Goal: Information Seeking & Learning: Learn about a topic

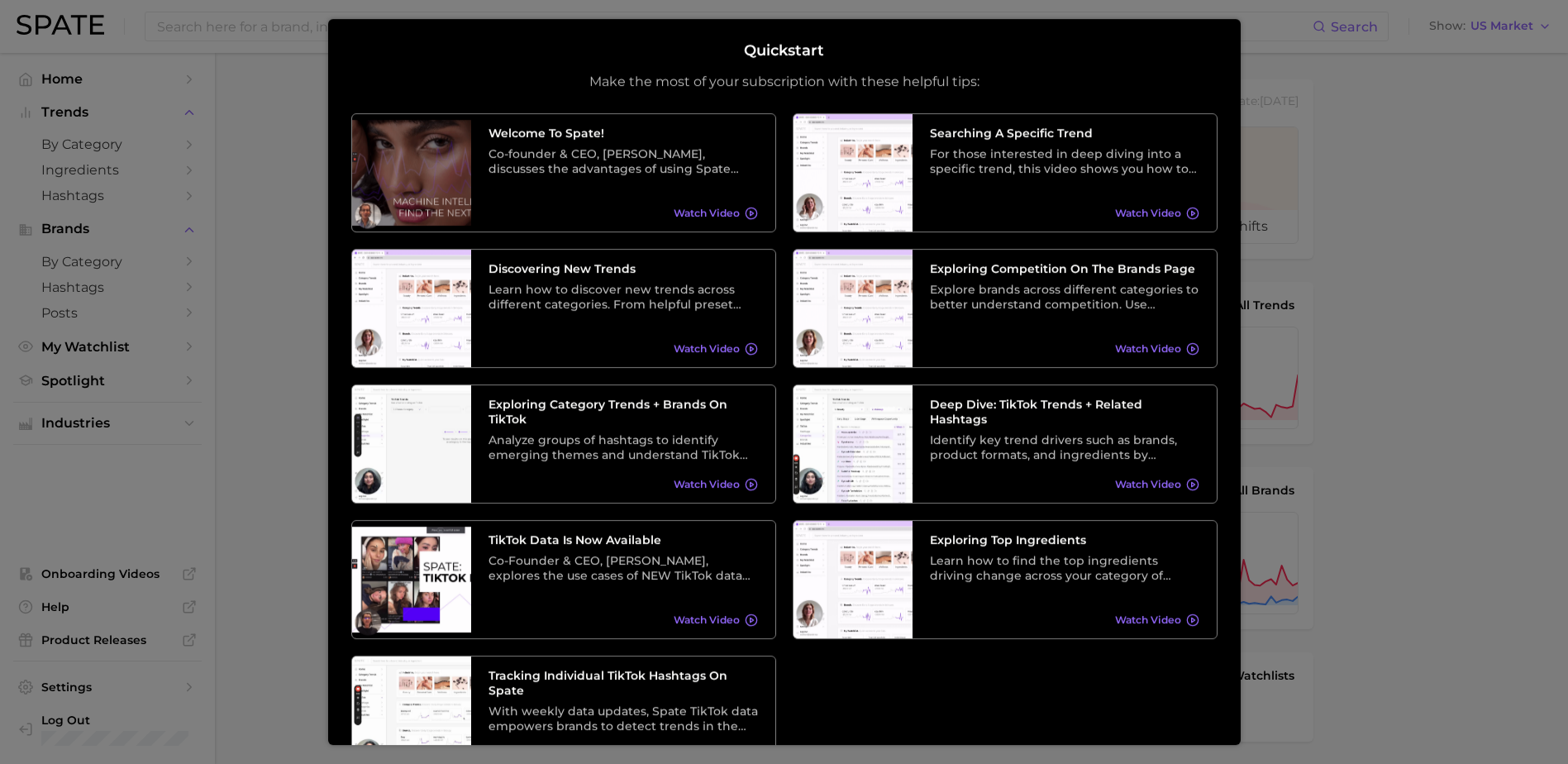
click at [1536, 82] on div at bounding box center [784, 660] width 1568 height 1319
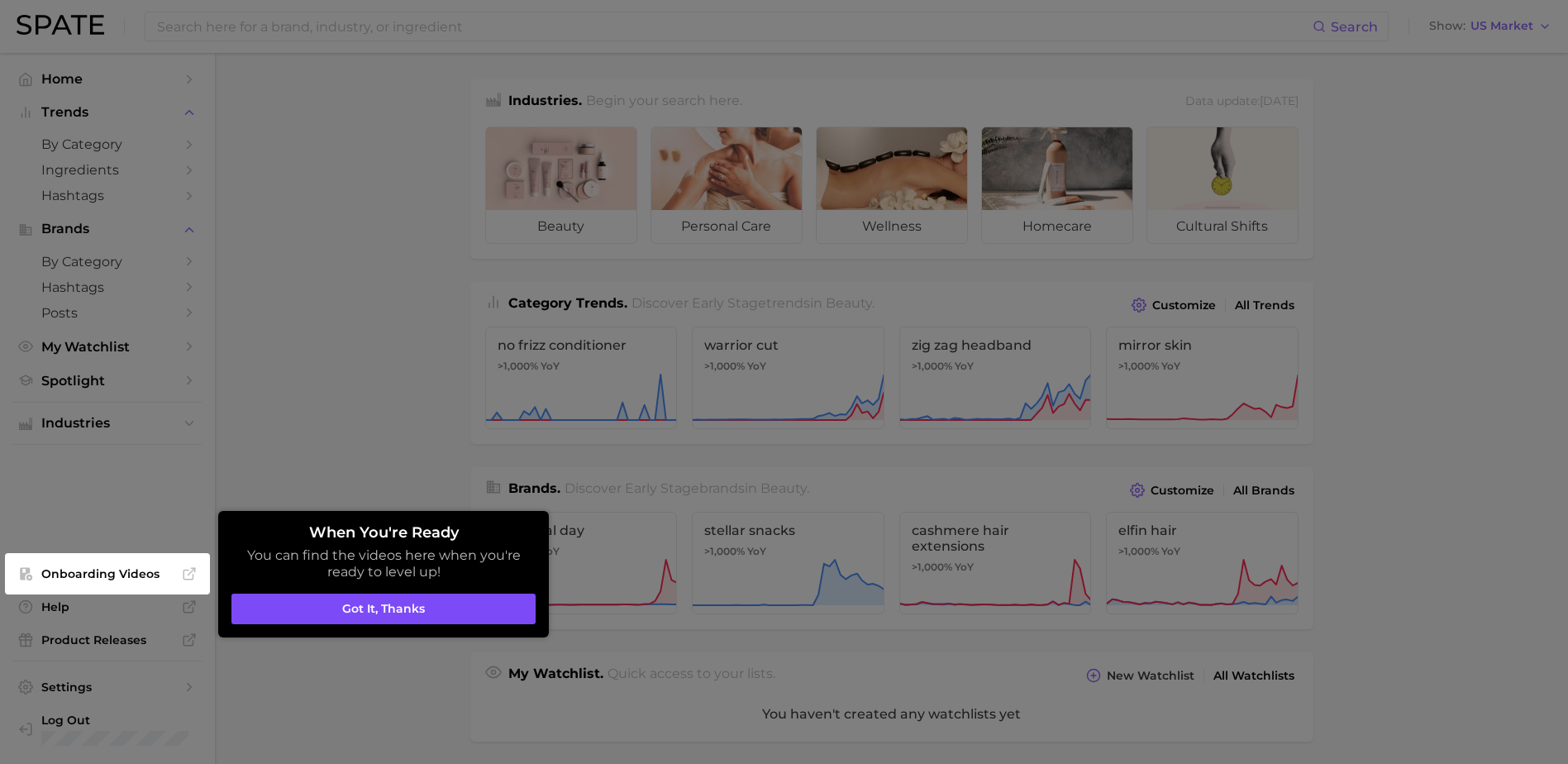
click at [399, 605] on button "Got it, thanks" at bounding box center [383, 610] width 304 height 31
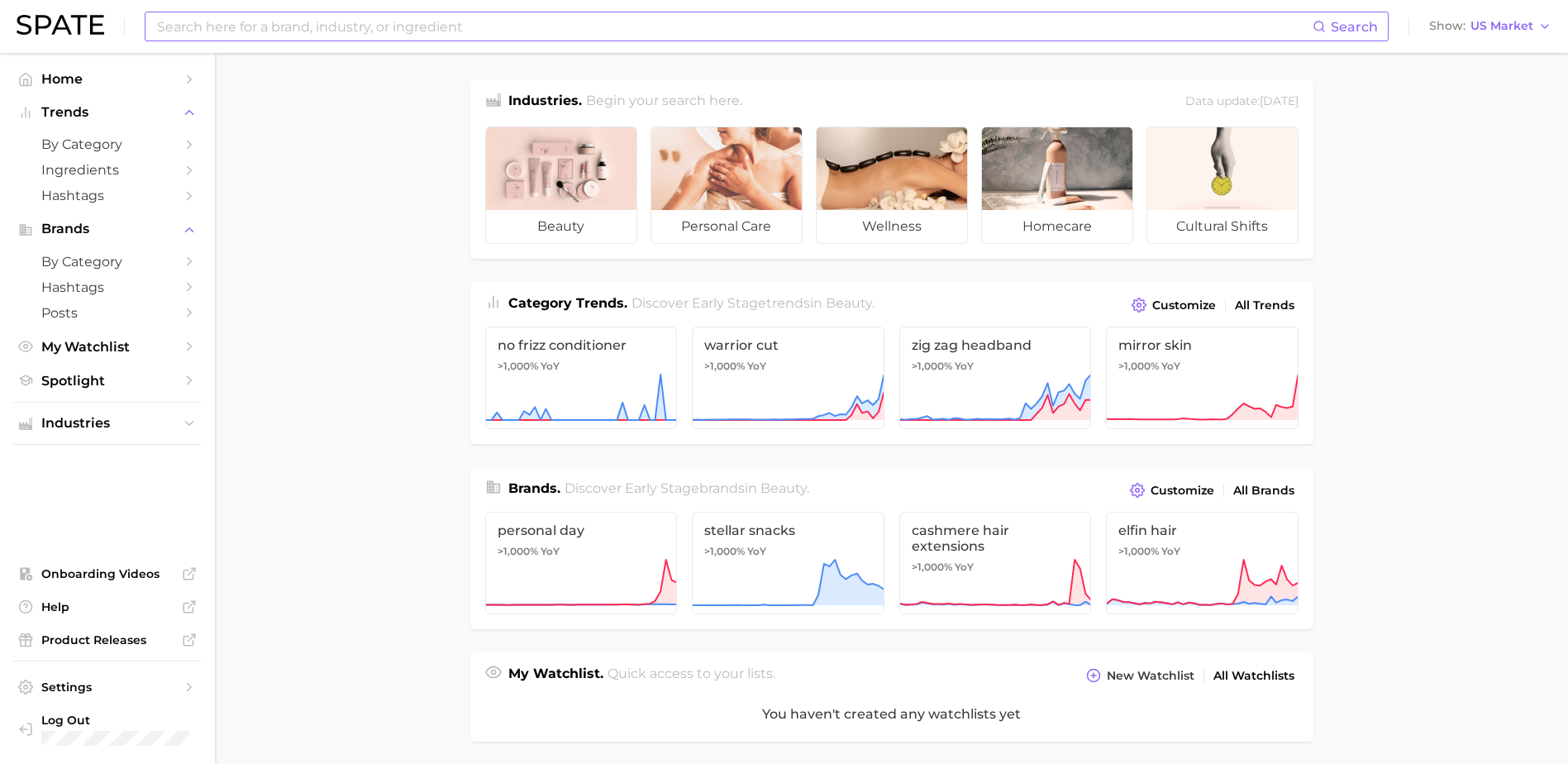
click at [319, 34] on input at bounding box center [733, 26] width 1157 height 28
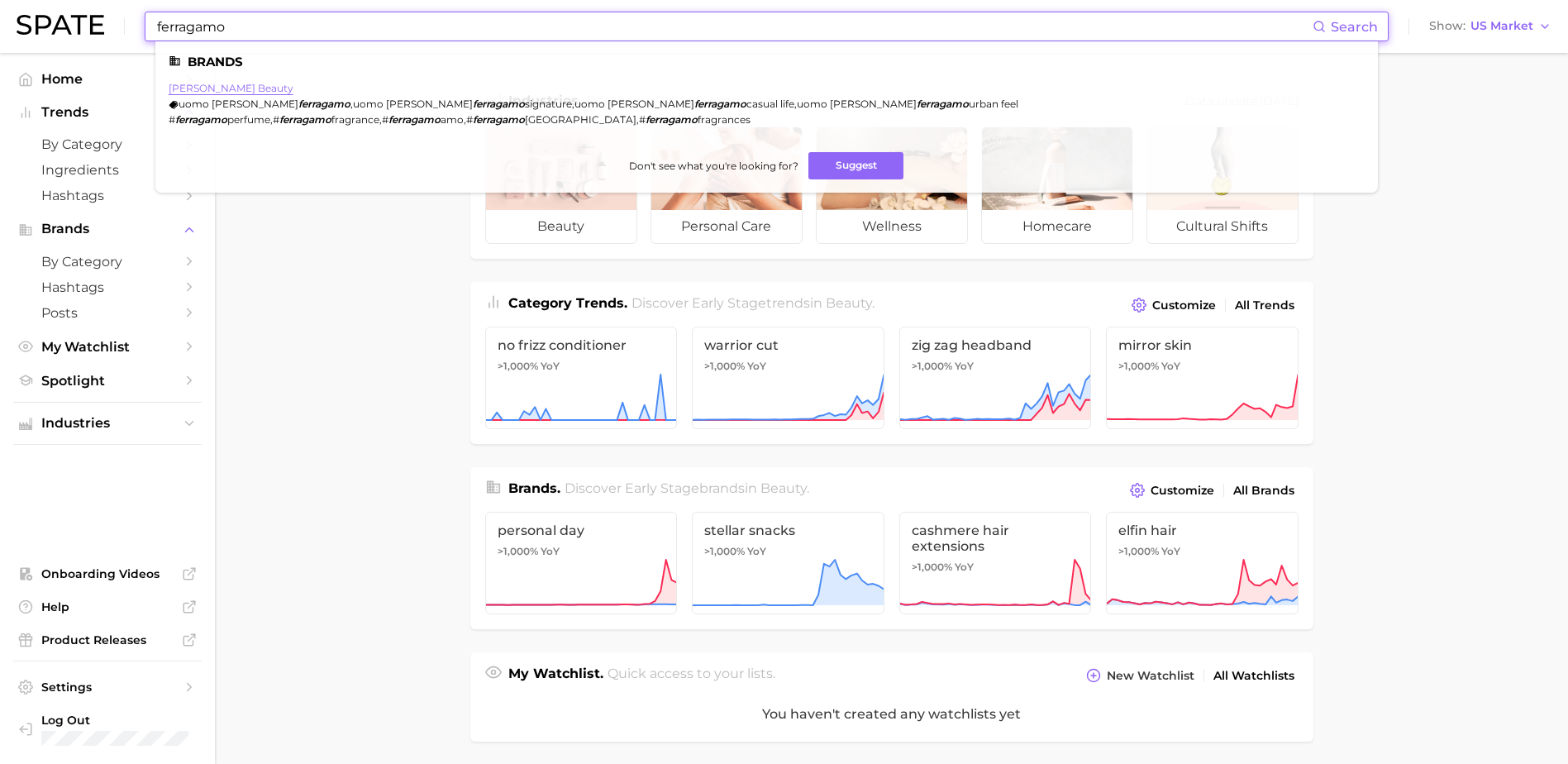
type input "ferragamo"
click at [233, 87] on link "[PERSON_NAME] beauty" at bounding box center [231, 88] width 125 height 12
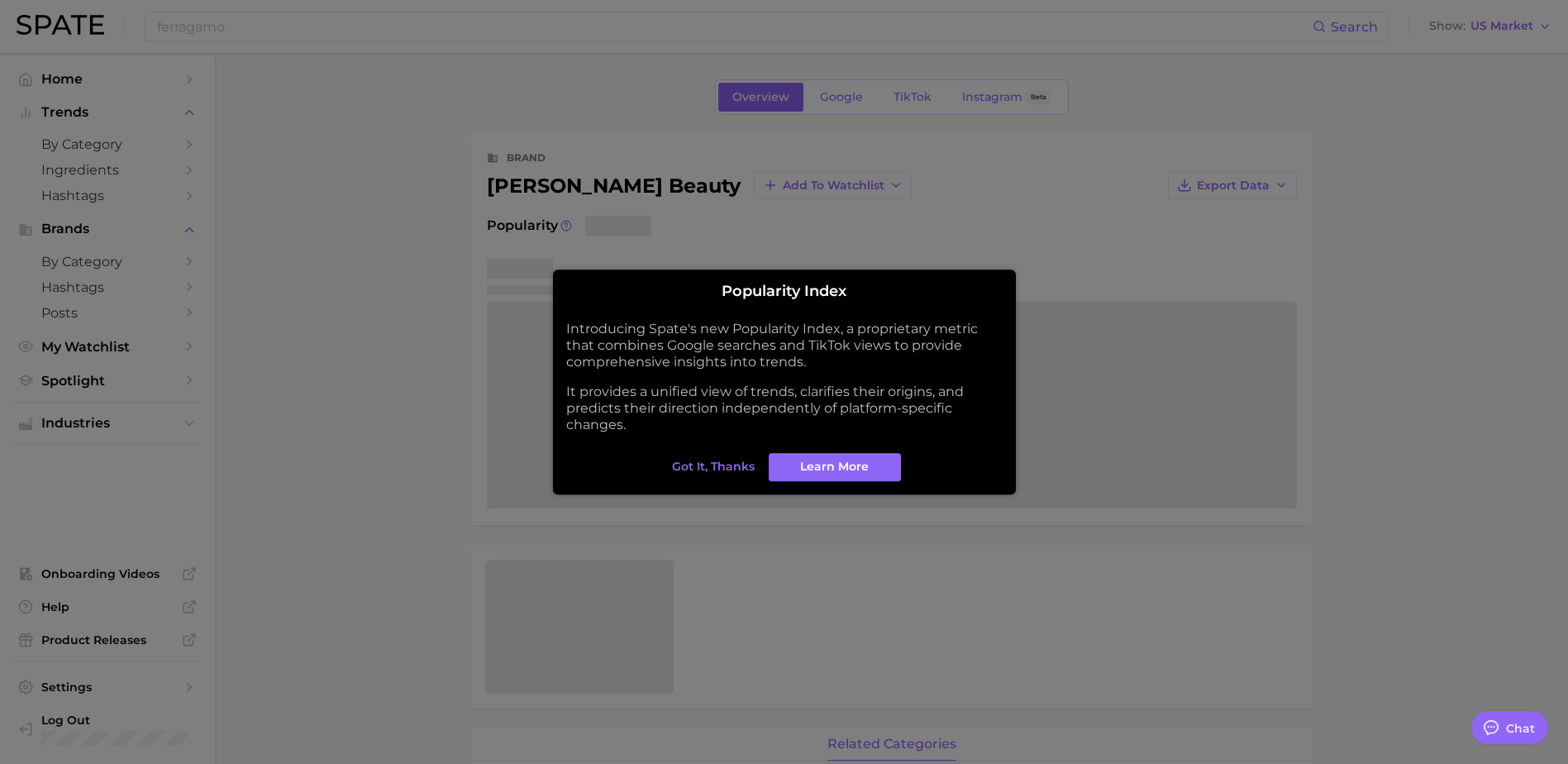
type textarea "x"
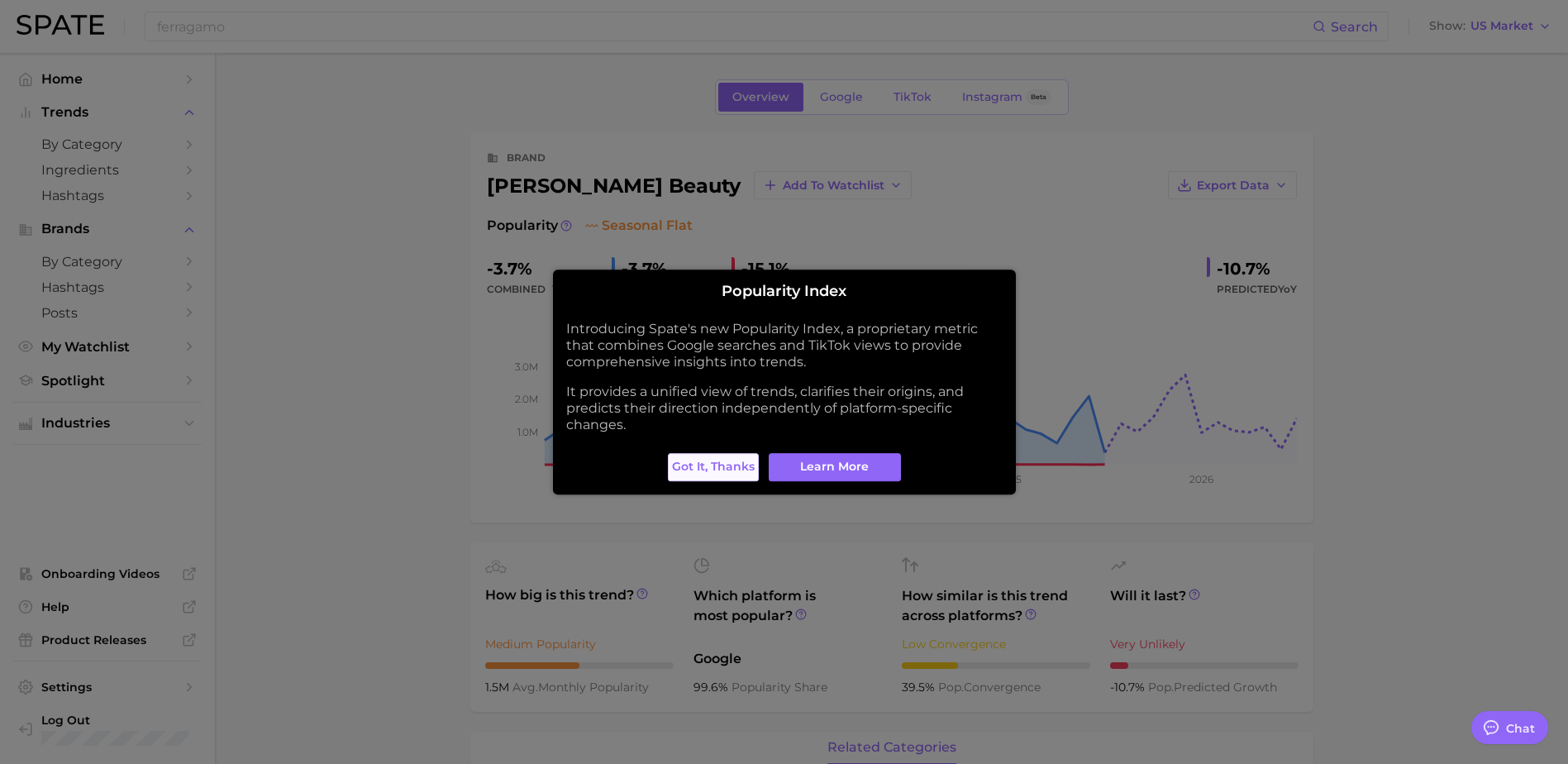
click at [712, 460] on span "Got it, thanks" at bounding box center [713, 467] width 82 height 14
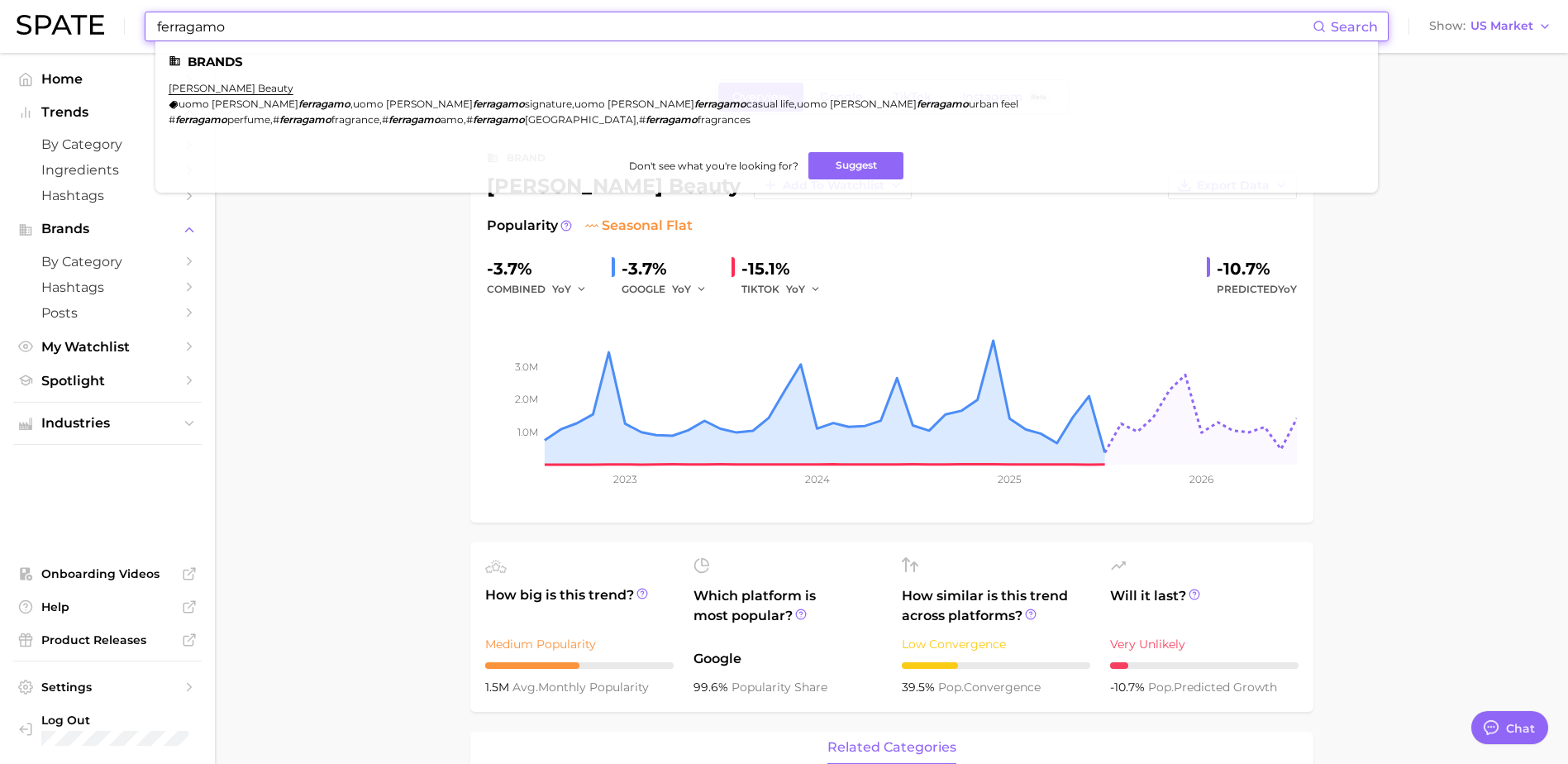
click at [223, 31] on input "ferragamo" at bounding box center [733, 26] width 1157 height 28
click at [207, 22] on input "ferragamo" at bounding box center [733, 26] width 1157 height 28
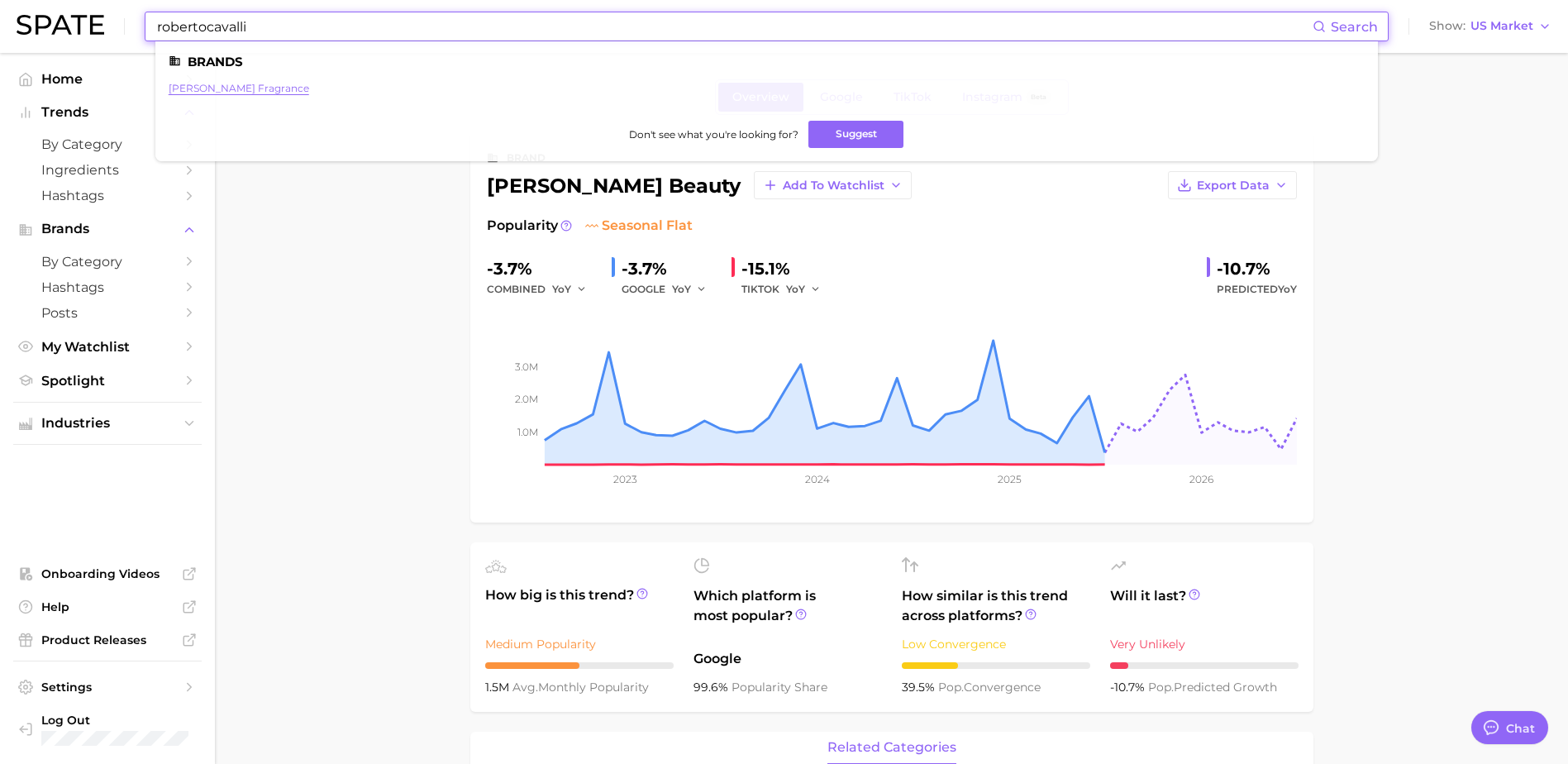
click at [254, 86] on link "[PERSON_NAME] fragrance" at bounding box center [239, 88] width 140 height 12
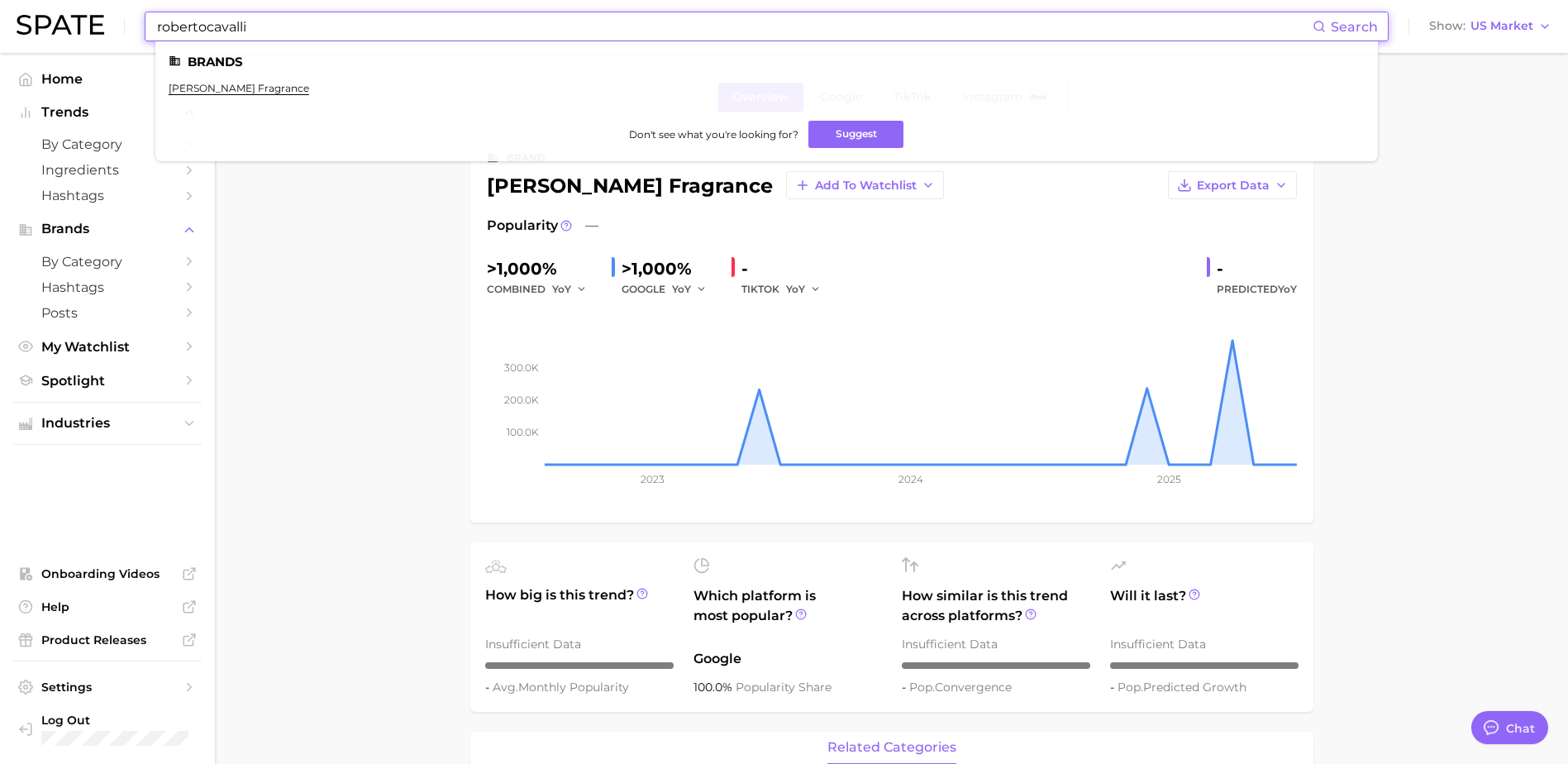
click at [235, 19] on input "robertocavalli" at bounding box center [733, 26] width 1157 height 28
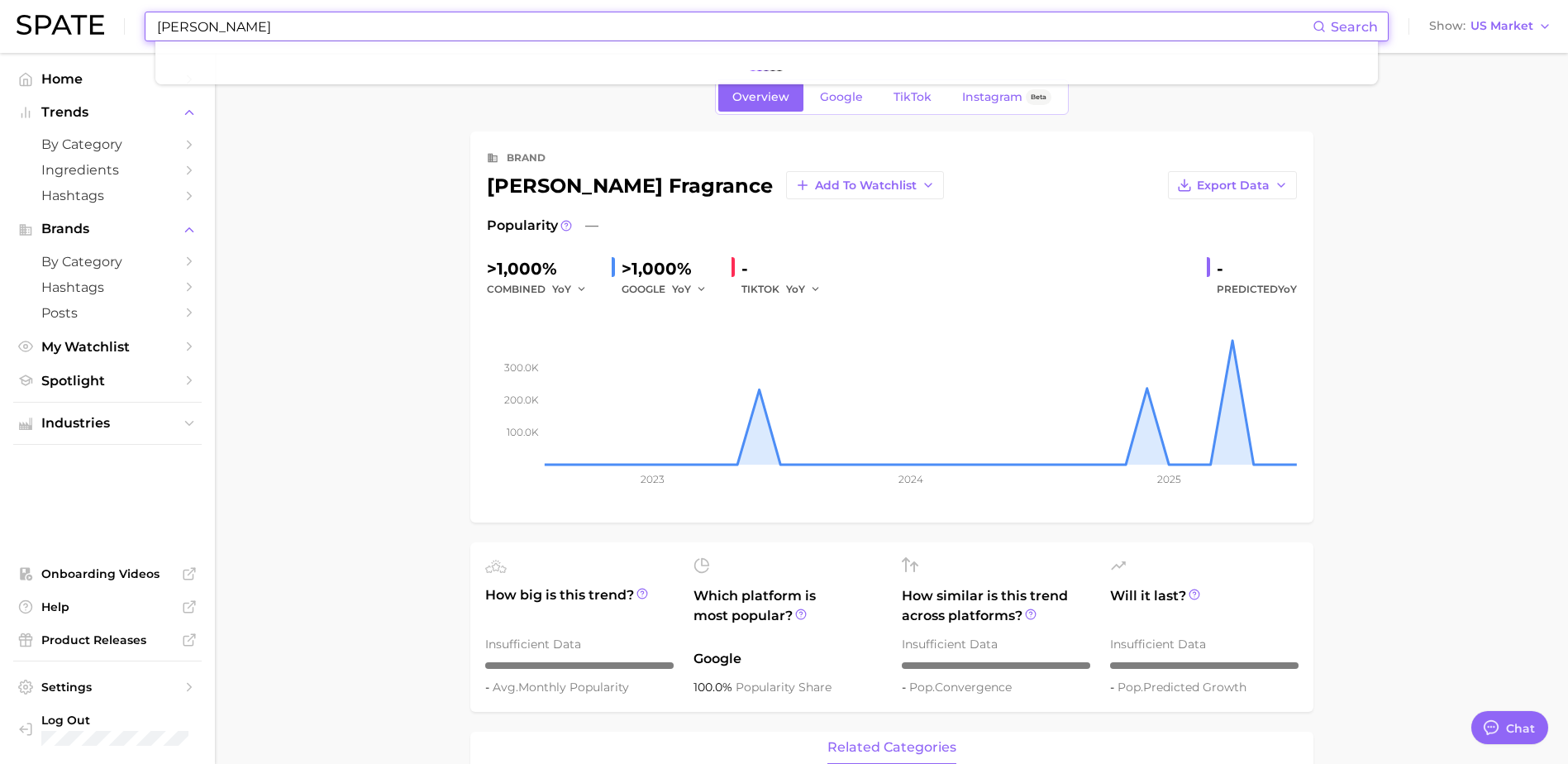
type input "[PERSON_NAME]"
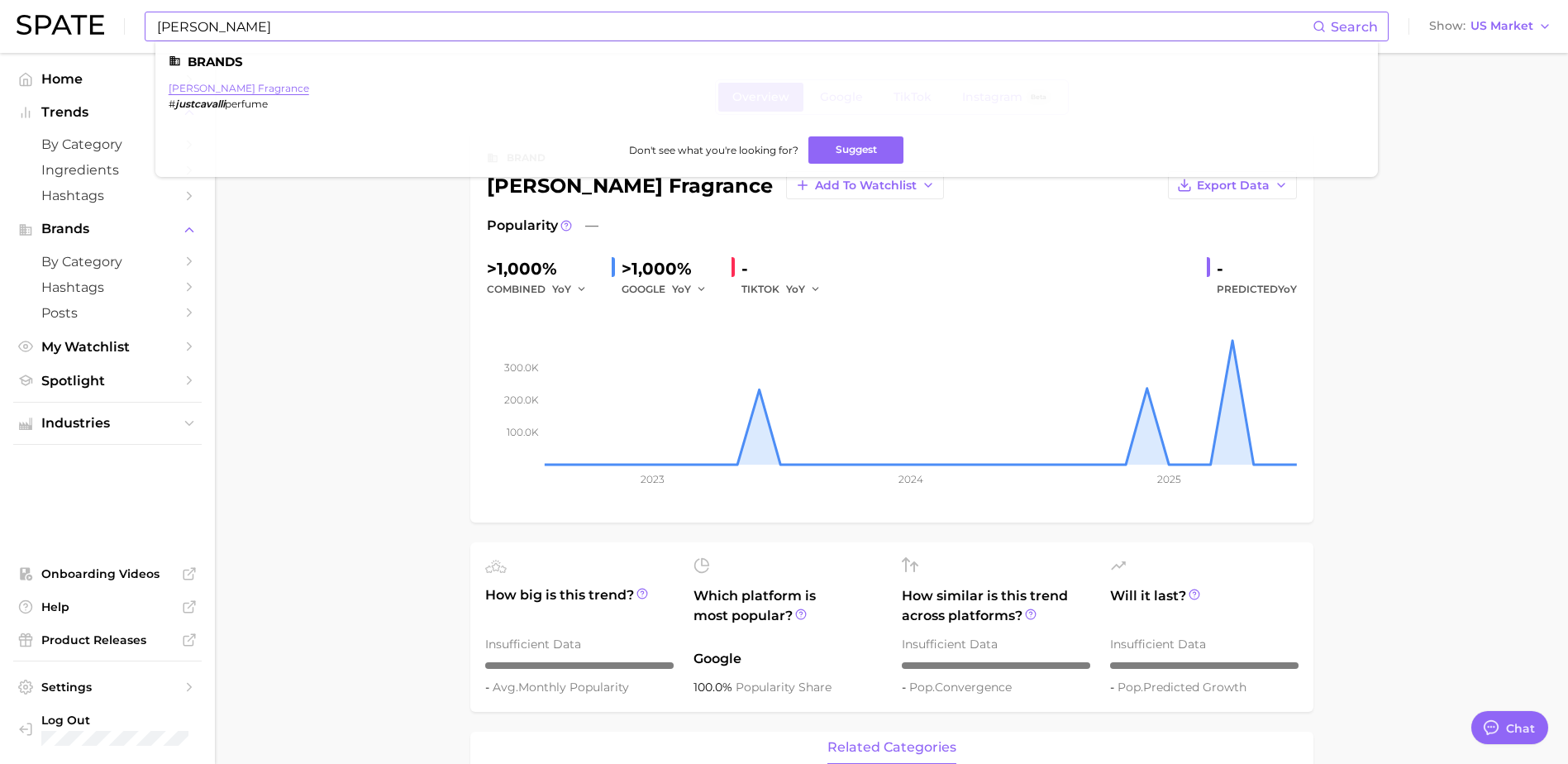
click at [274, 92] on link "[PERSON_NAME] fragrance" at bounding box center [239, 88] width 140 height 12
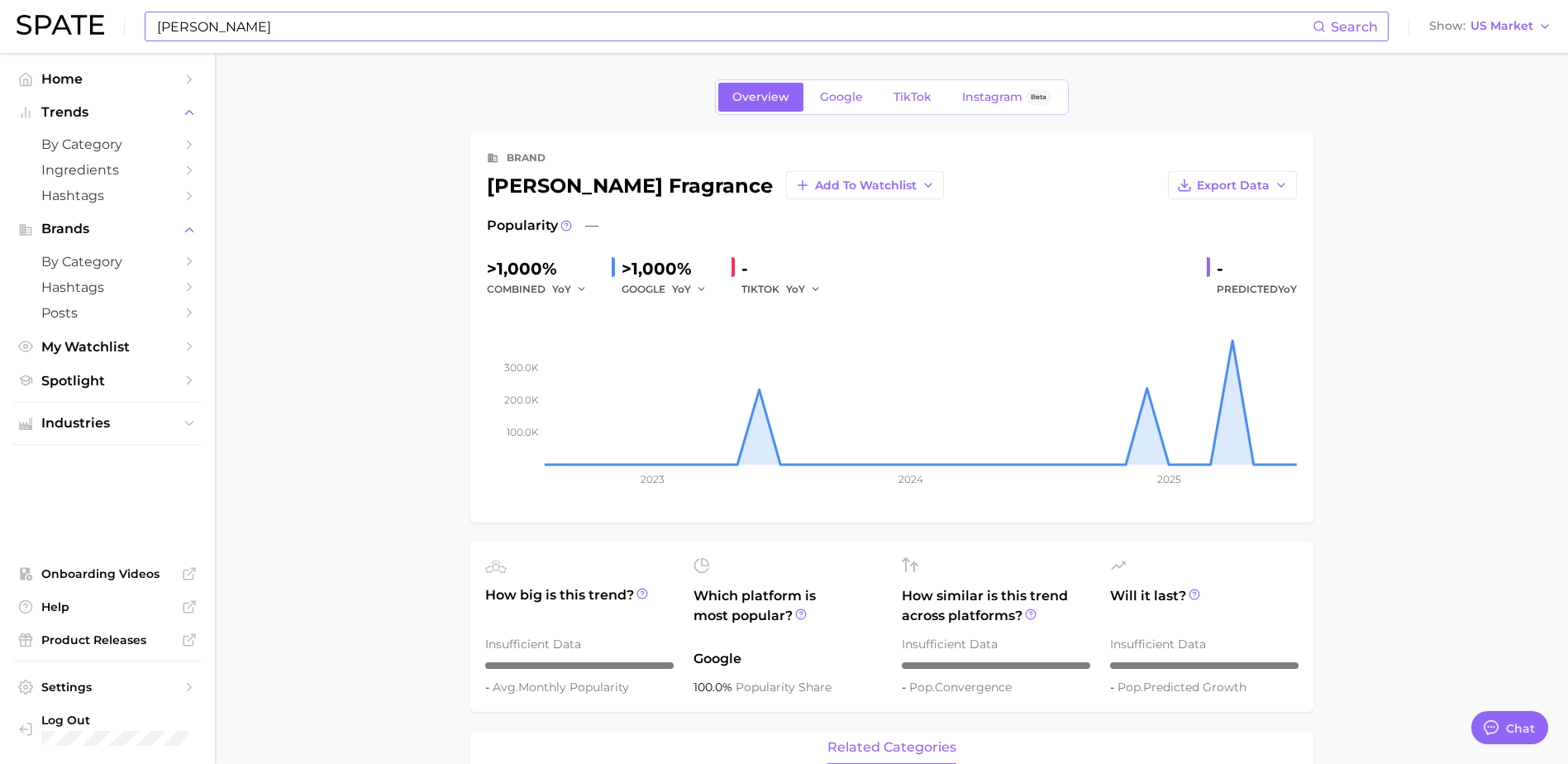
click at [241, 37] on input "[PERSON_NAME]" at bounding box center [733, 26] width 1157 height 28
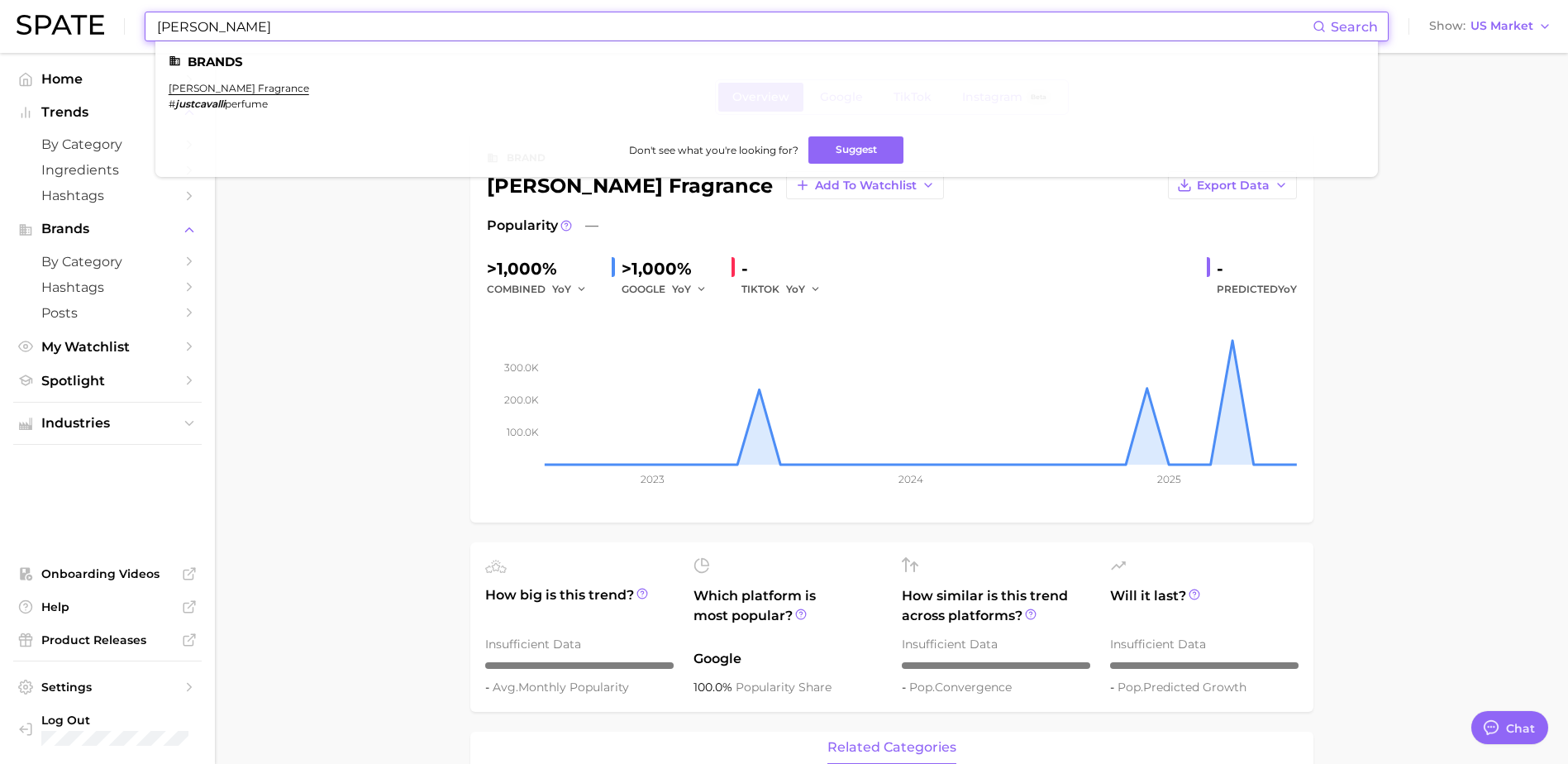
click at [214, 105] on em "justcavalli" at bounding box center [200, 103] width 50 height 12
click at [255, 86] on link "[PERSON_NAME] fragrance" at bounding box center [239, 88] width 140 height 12
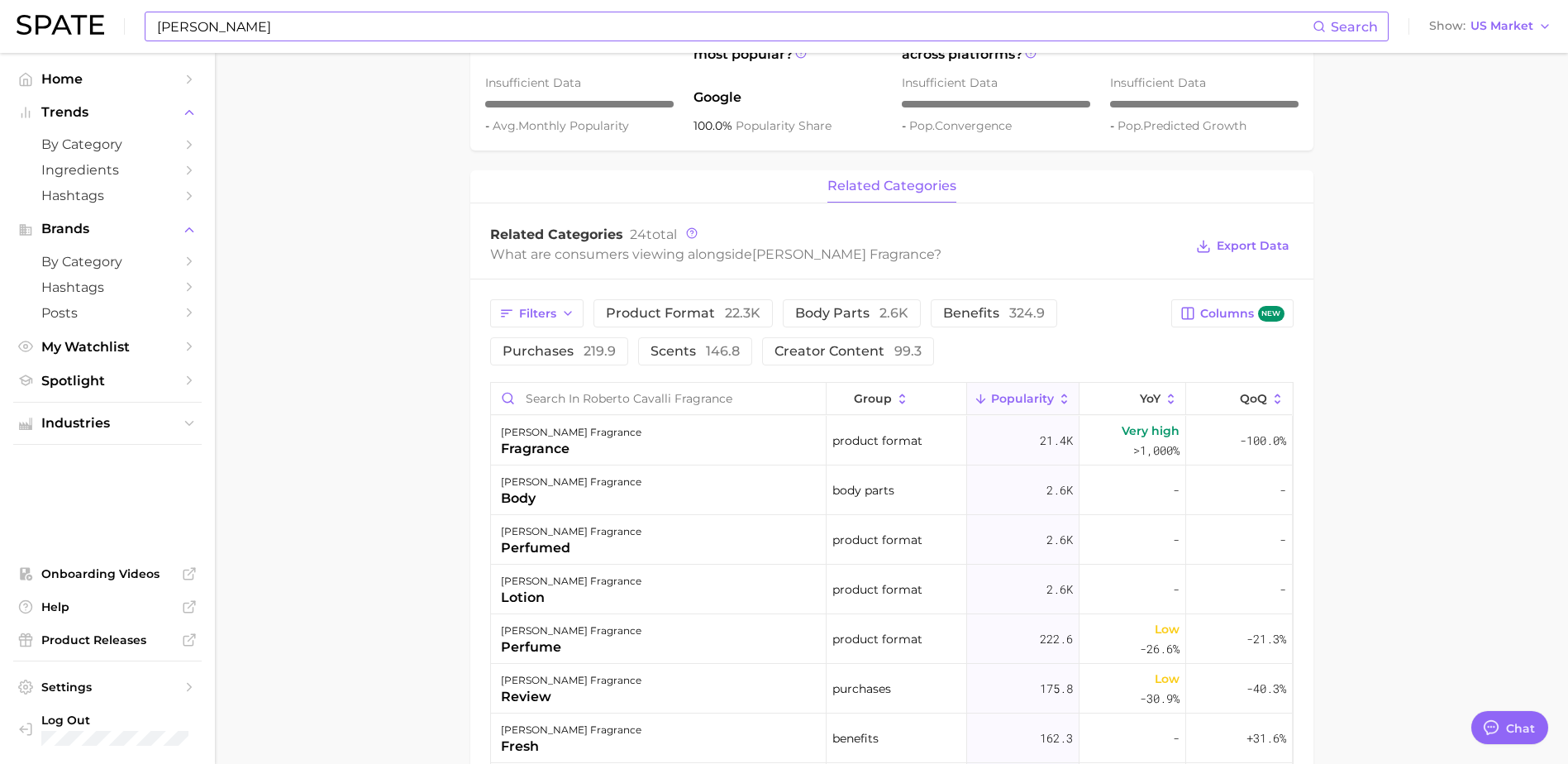
scroll to position [550, 0]
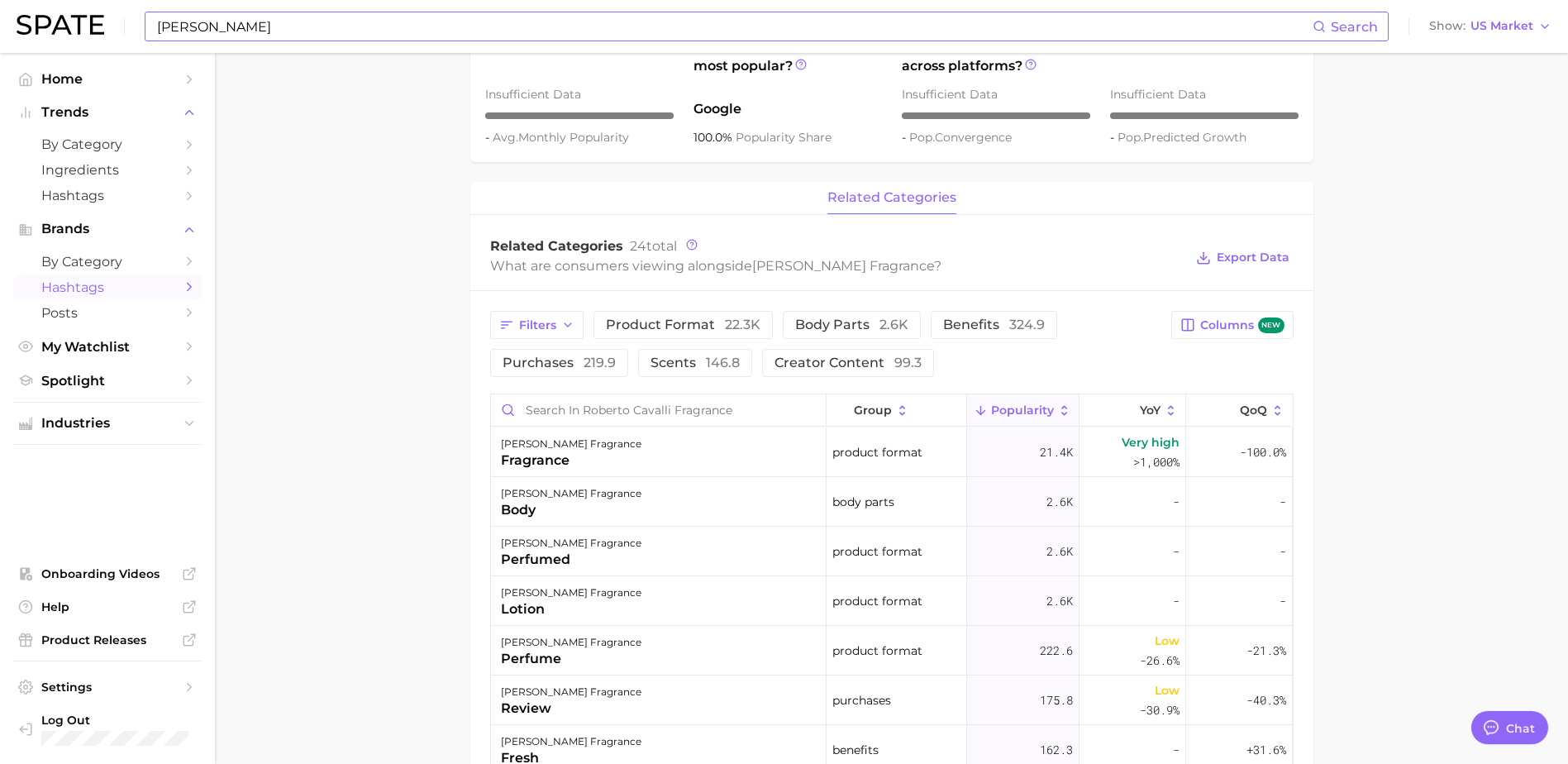
click at [91, 281] on span "Hashtags" at bounding box center [107, 287] width 132 height 16
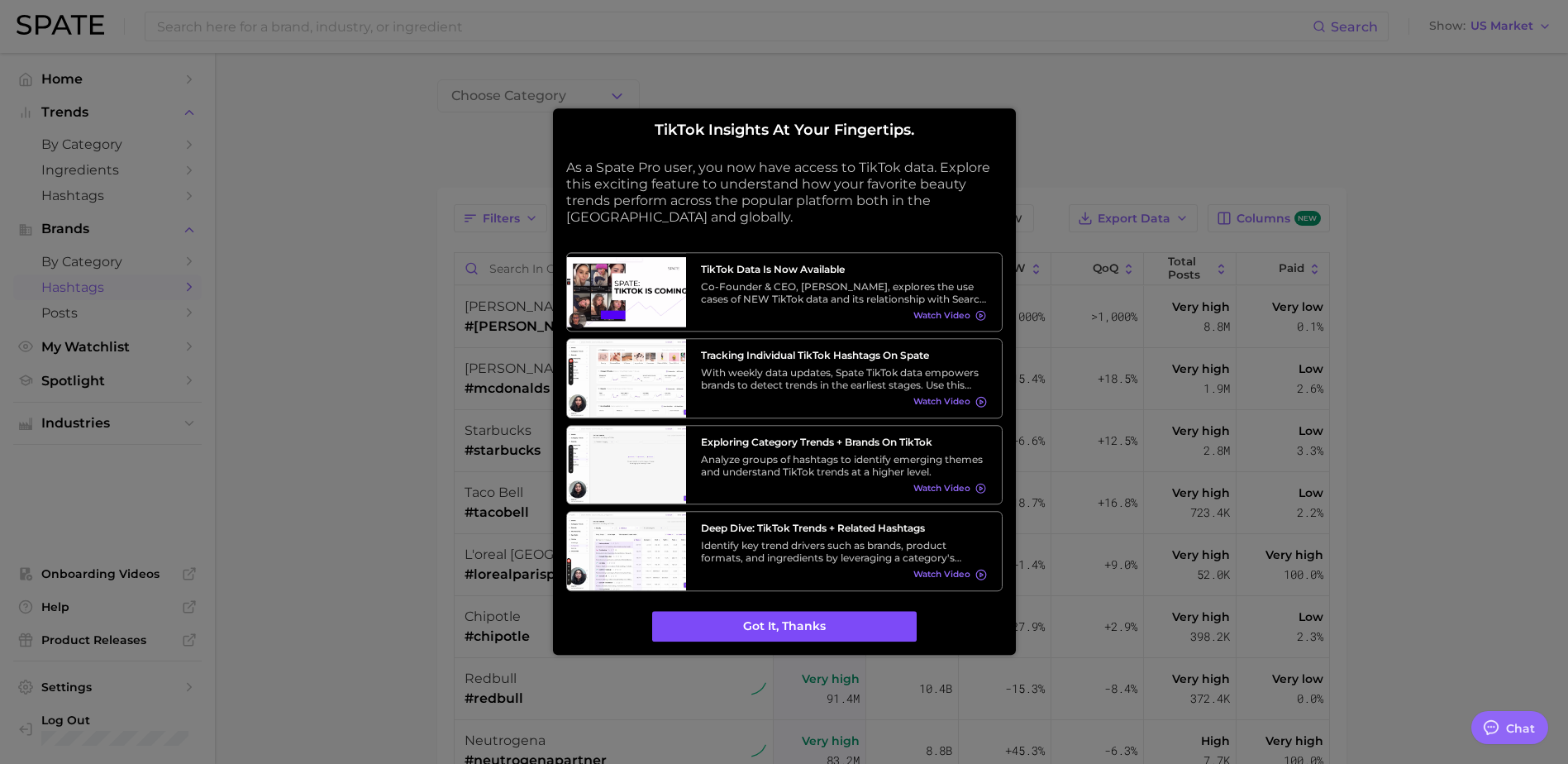
click at [835, 620] on button "Got it, thanks" at bounding box center [784, 626] width 264 height 31
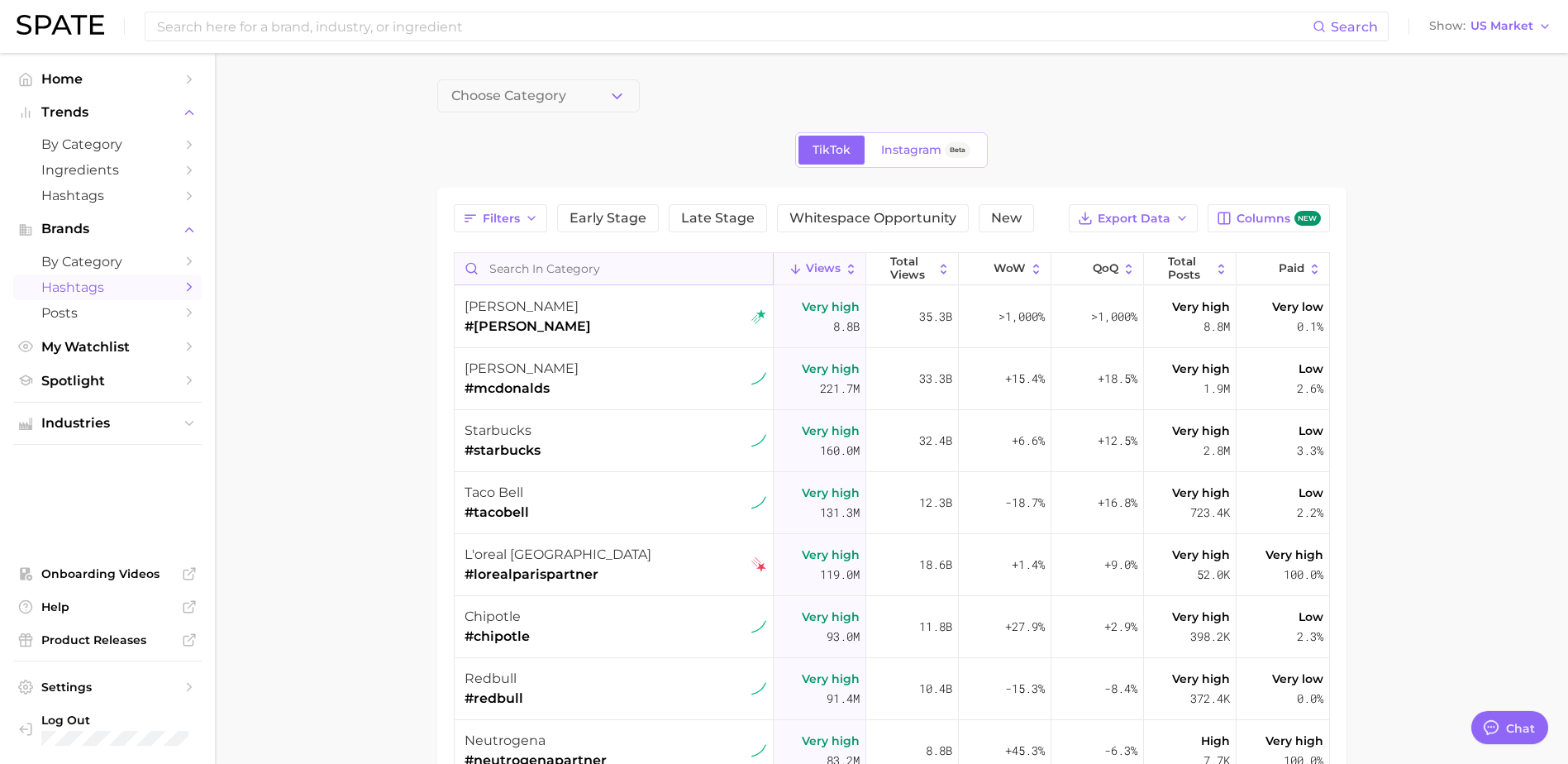
click at [597, 261] on input "Search in category" at bounding box center [613, 269] width 319 height 31
click at [561, 89] on span "Choose Category" at bounding box center [509, 96] width 115 height 15
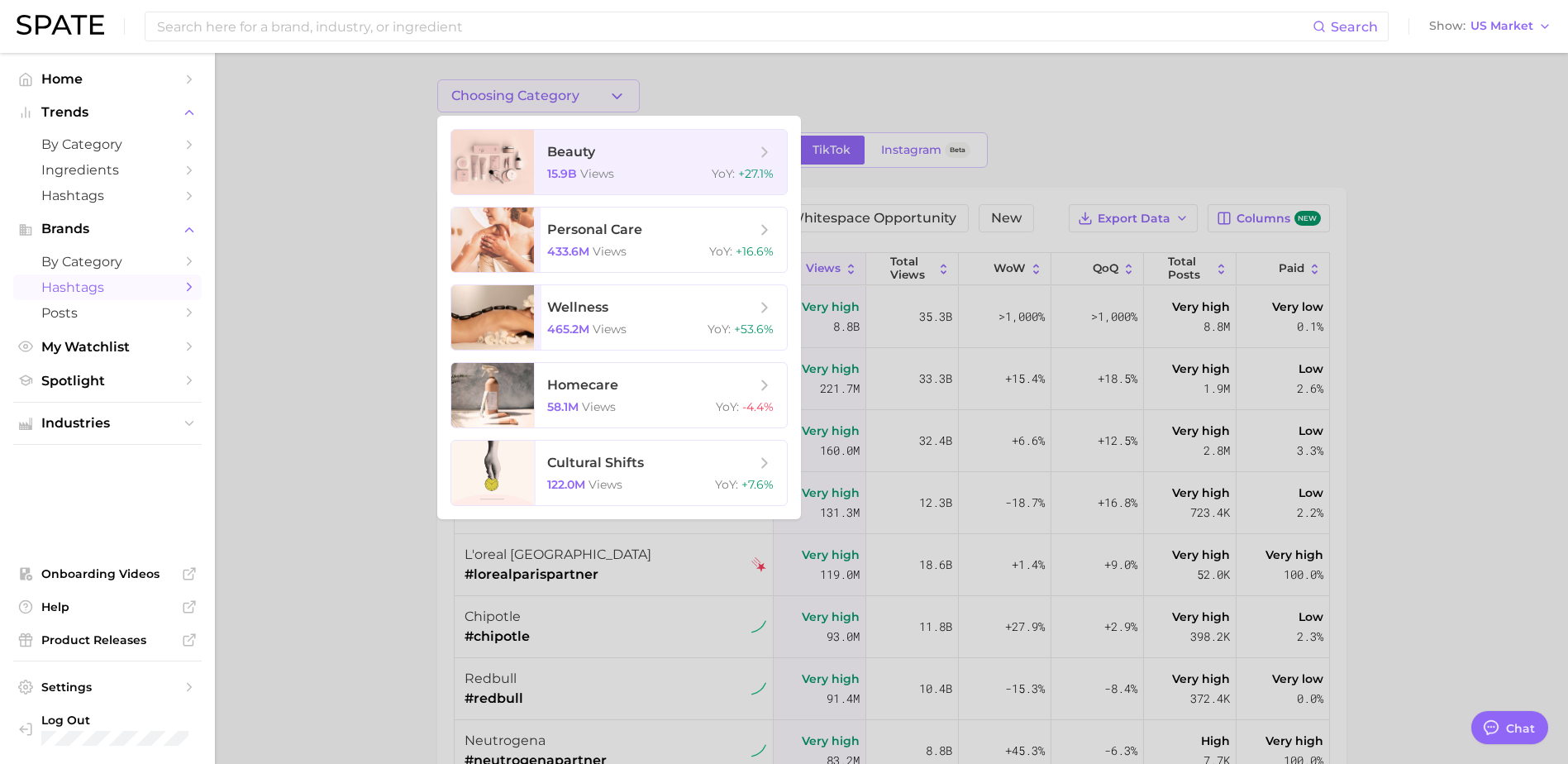
click at [1223, 107] on div at bounding box center [784, 382] width 1568 height 764
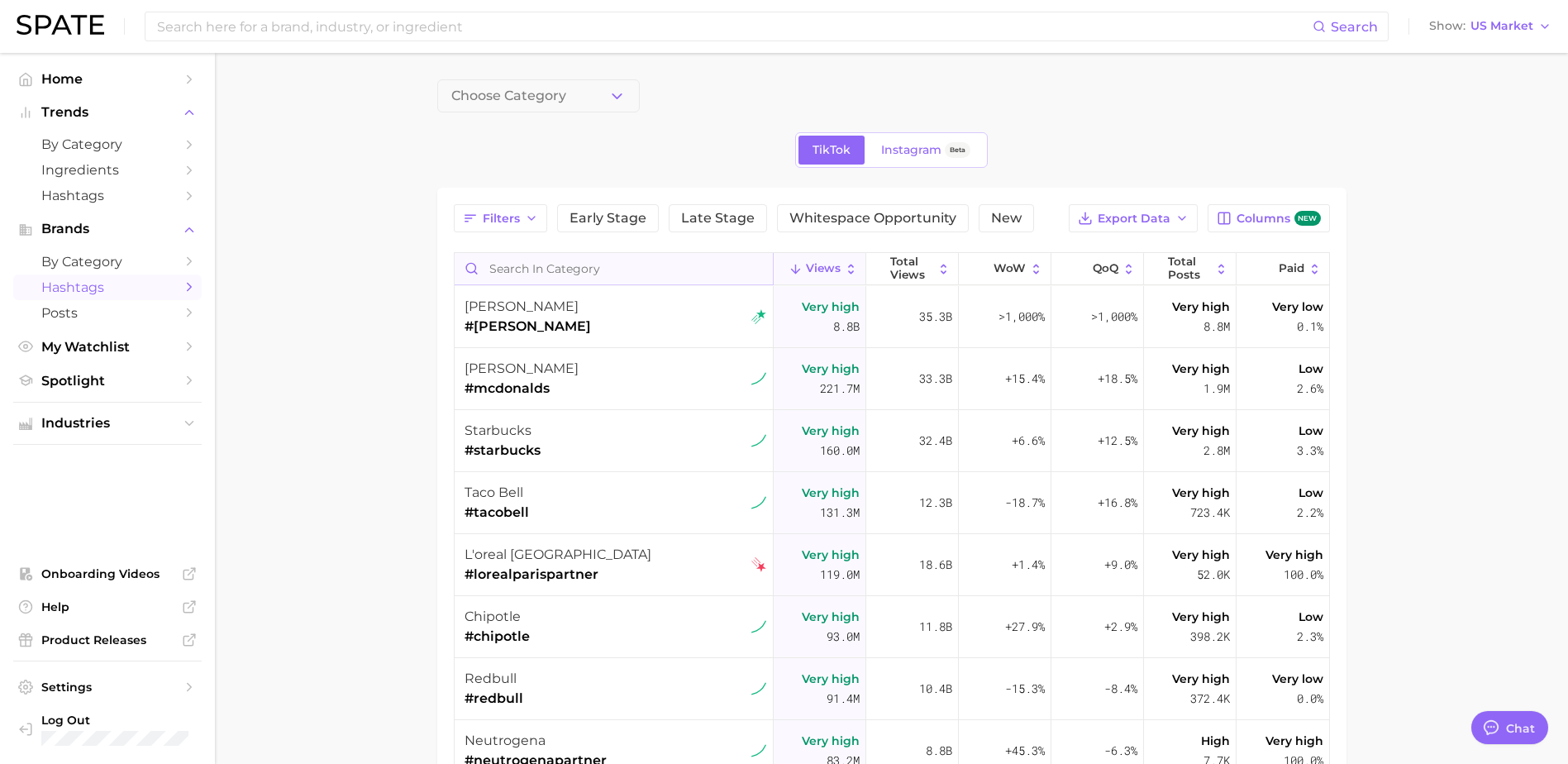
click at [581, 276] on input "Search in category" at bounding box center [613, 269] width 319 height 31
click at [562, 273] on input "Search in category" at bounding box center [613, 269] width 319 height 31
click at [554, 277] on input "Search in category" at bounding box center [613, 269] width 319 height 31
click at [103, 266] on span "by Category" at bounding box center [107, 261] width 132 height 16
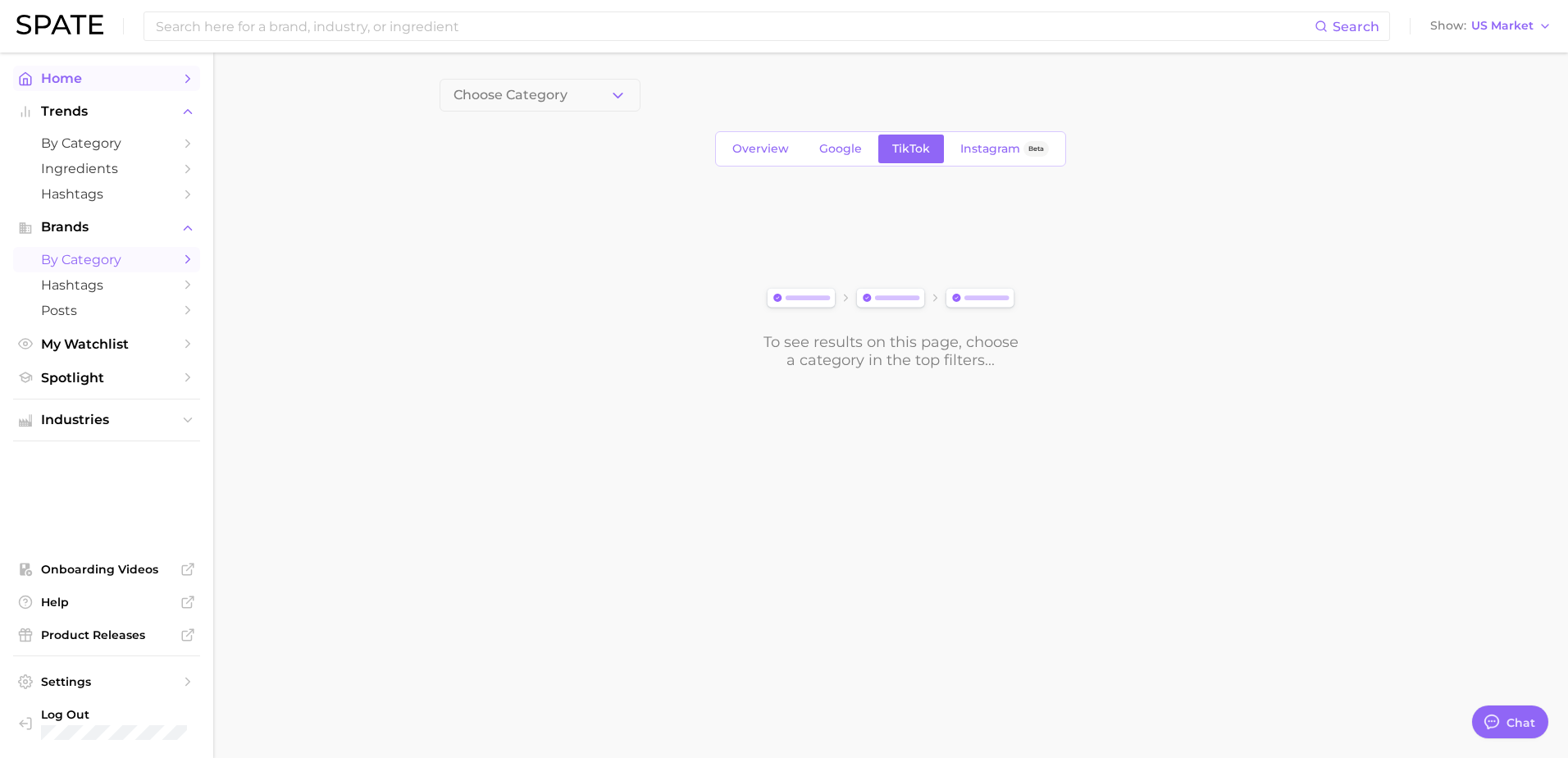
click at [100, 89] on link "Home" at bounding box center [106, 79] width 187 height 26
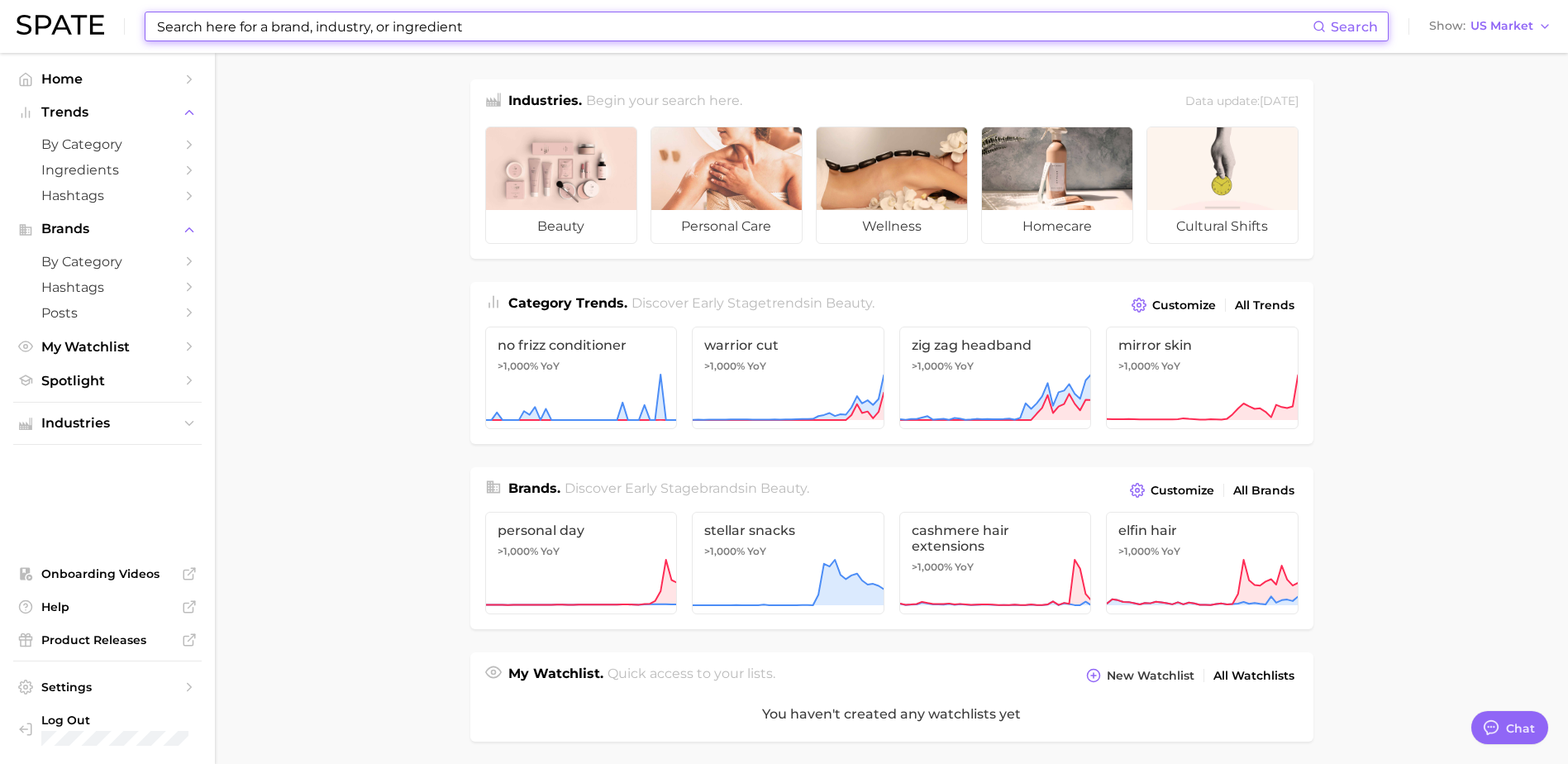
click at [368, 27] on input at bounding box center [733, 26] width 1157 height 28
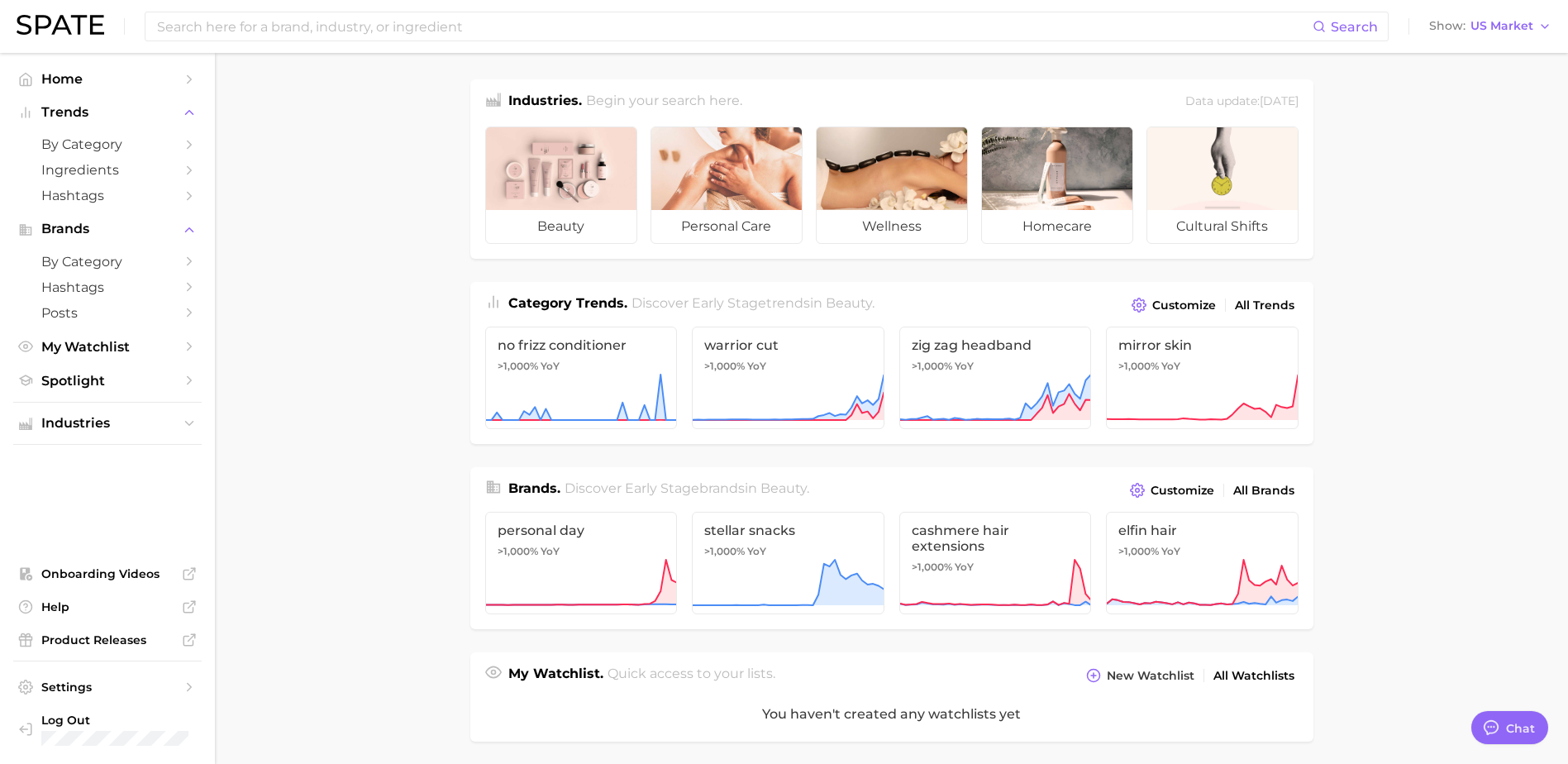
click at [266, 324] on main "Industries. Begin your search here. Data update: [DATE] beauty personal care we…" at bounding box center [891, 685] width 1353 height 1266
click at [171, 146] on span "by Category" at bounding box center [107, 144] width 132 height 16
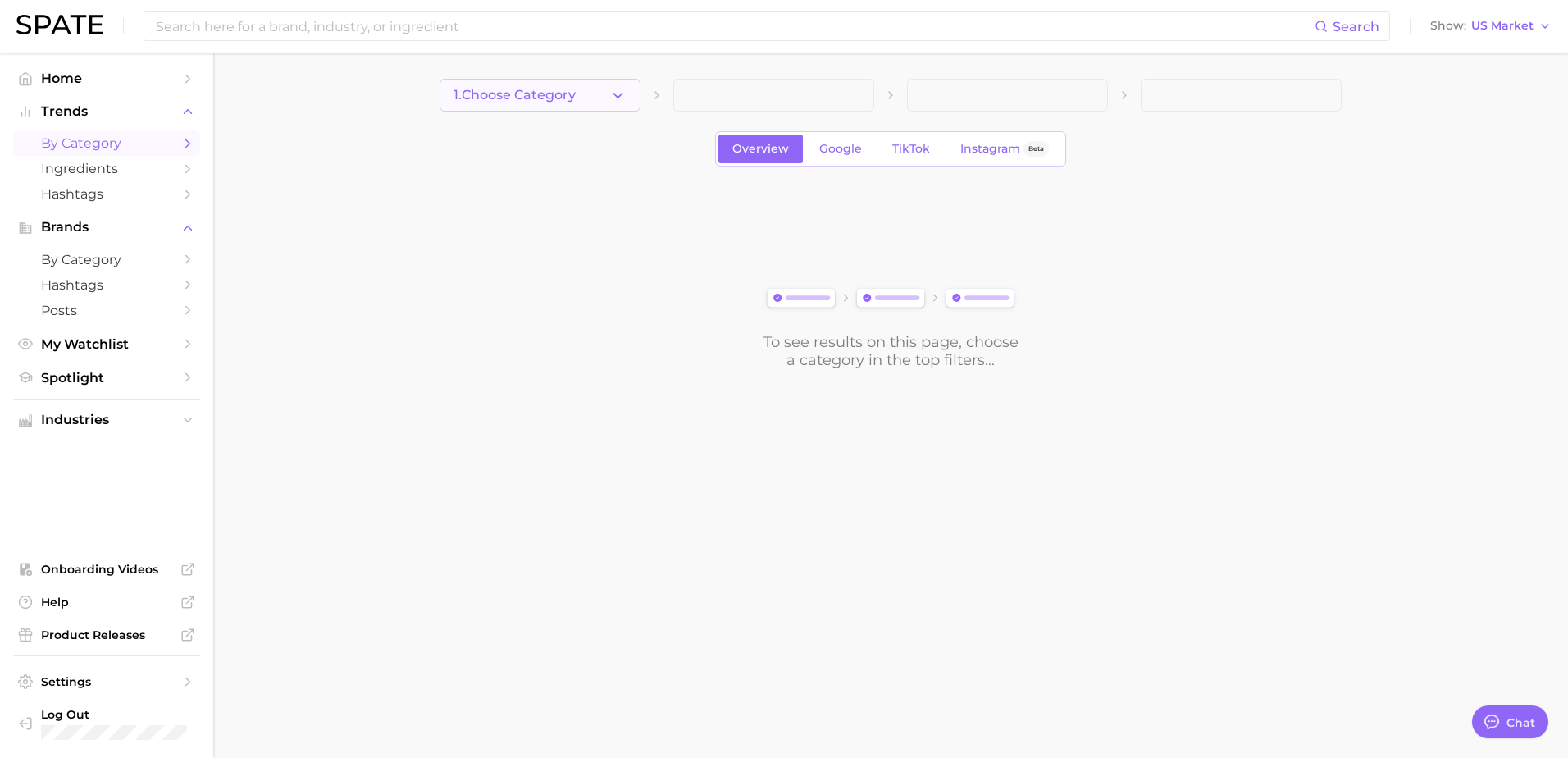
click at [625, 90] on icon "button" at bounding box center [618, 95] width 17 height 17
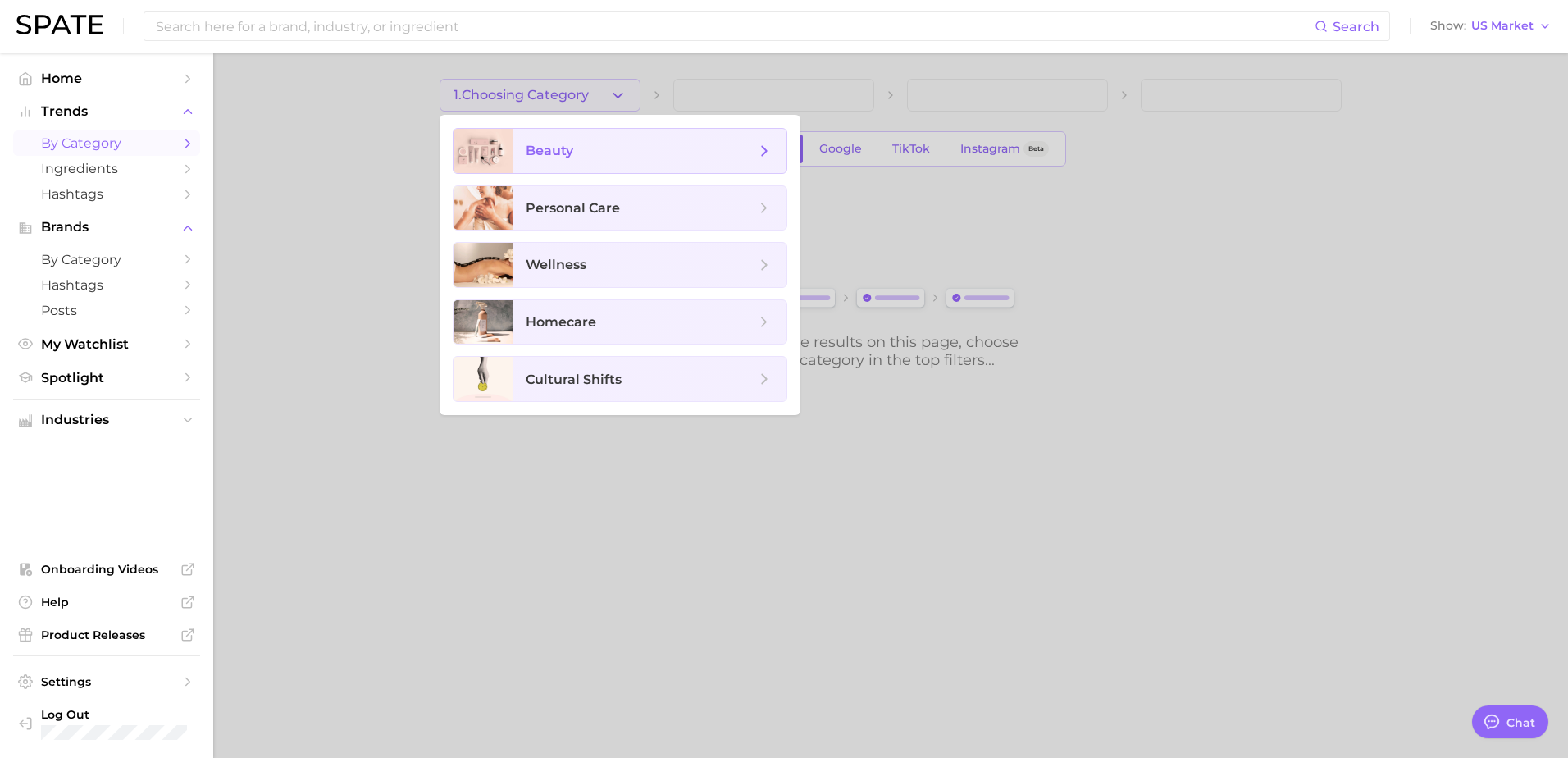
click at [767, 152] on icon at bounding box center [764, 151] width 18 height 18
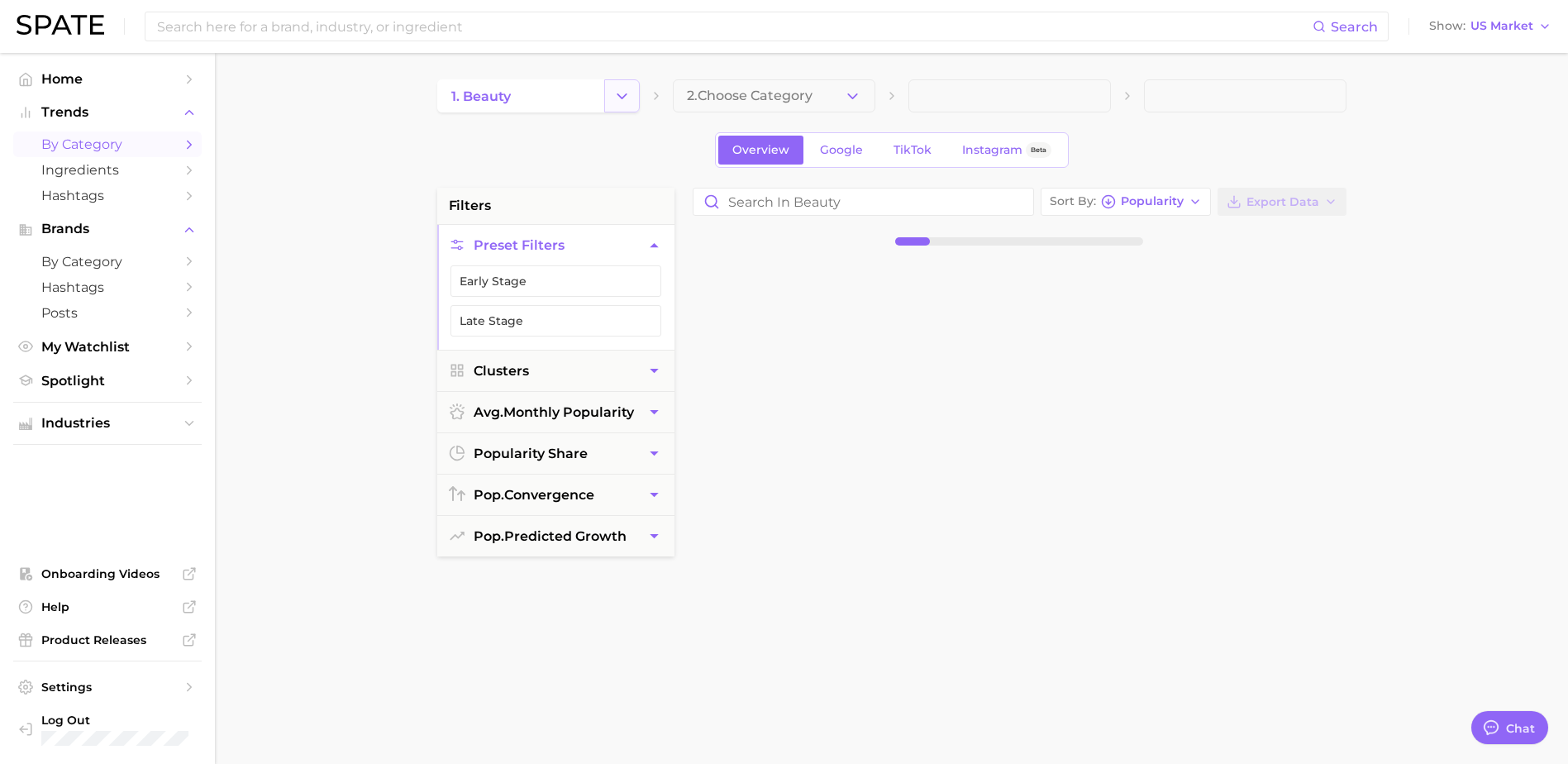
click at [621, 96] on icon "Change Category" at bounding box center [621, 96] width 18 height 18
